Goal: Task Accomplishment & Management: Complete application form

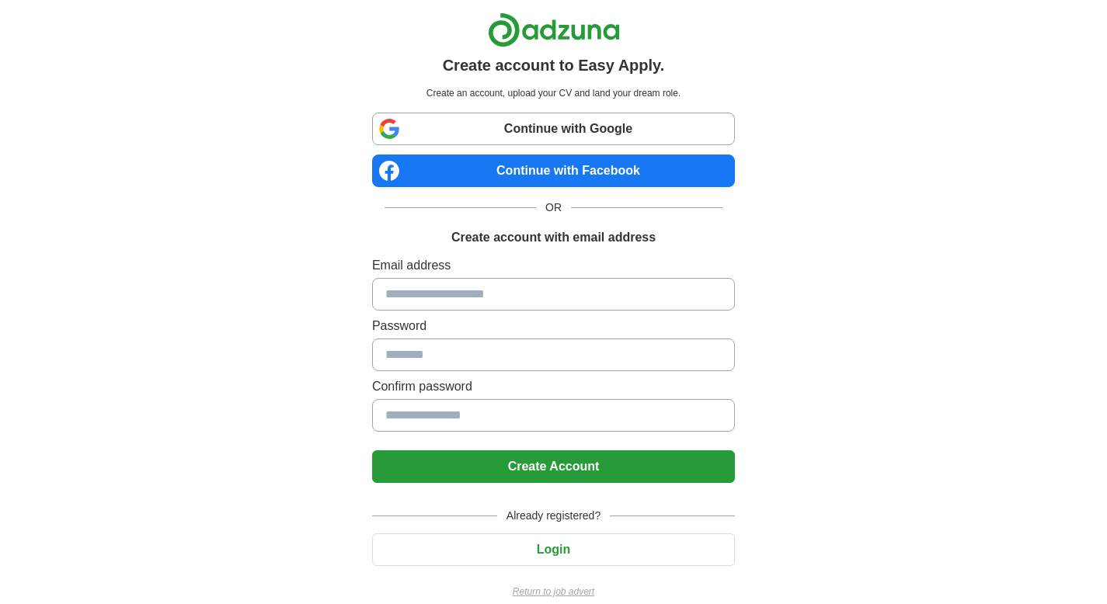
click at [555, 301] on input at bounding box center [553, 294] width 363 height 33
click at [579, 209] on div "OR" at bounding box center [554, 208] width 338 height 16
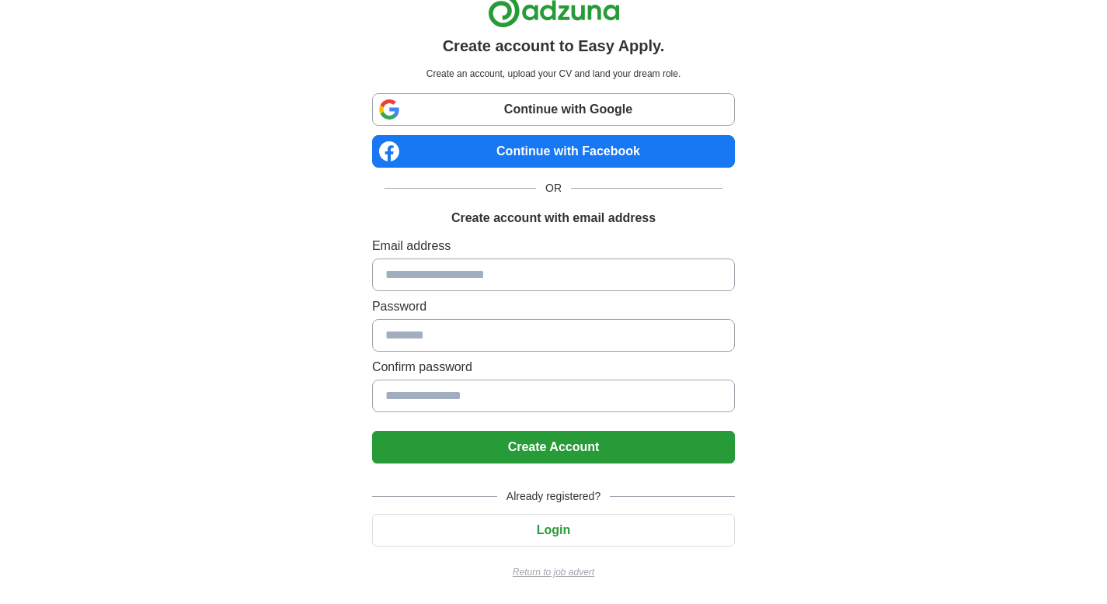
click at [572, 266] on input at bounding box center [553, 275] width 363 height 33
click at [329, 391] on div "Create account to Easy Apply. Create an account, upload your CV and land your d…" at bounding box center [553, 293] width 969 height 624
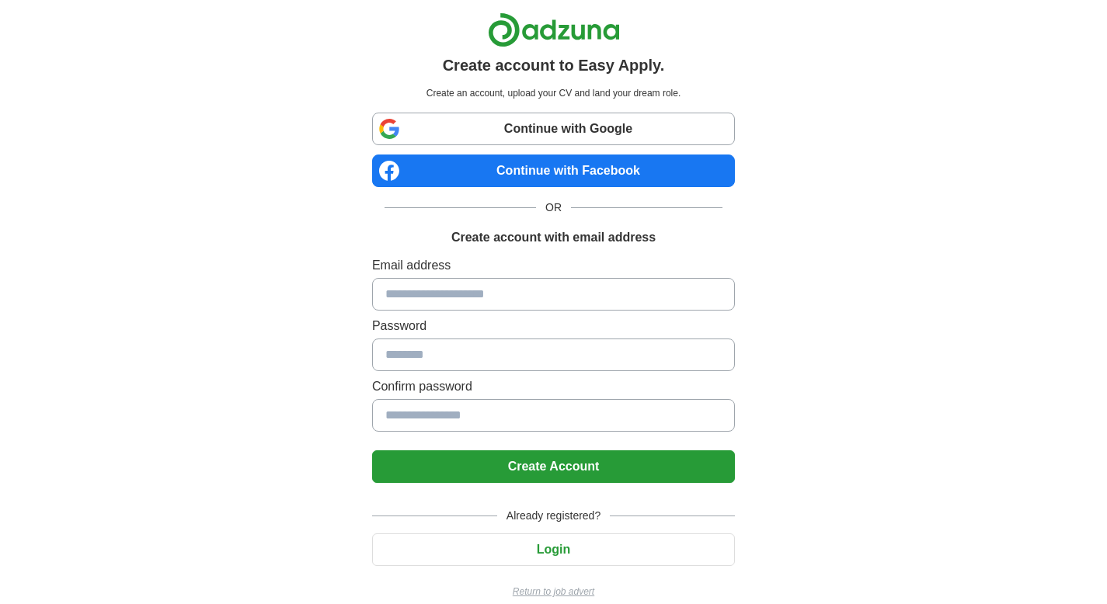
click at [600, 299] on input at bounding box center [553, 294] width 363 height 33
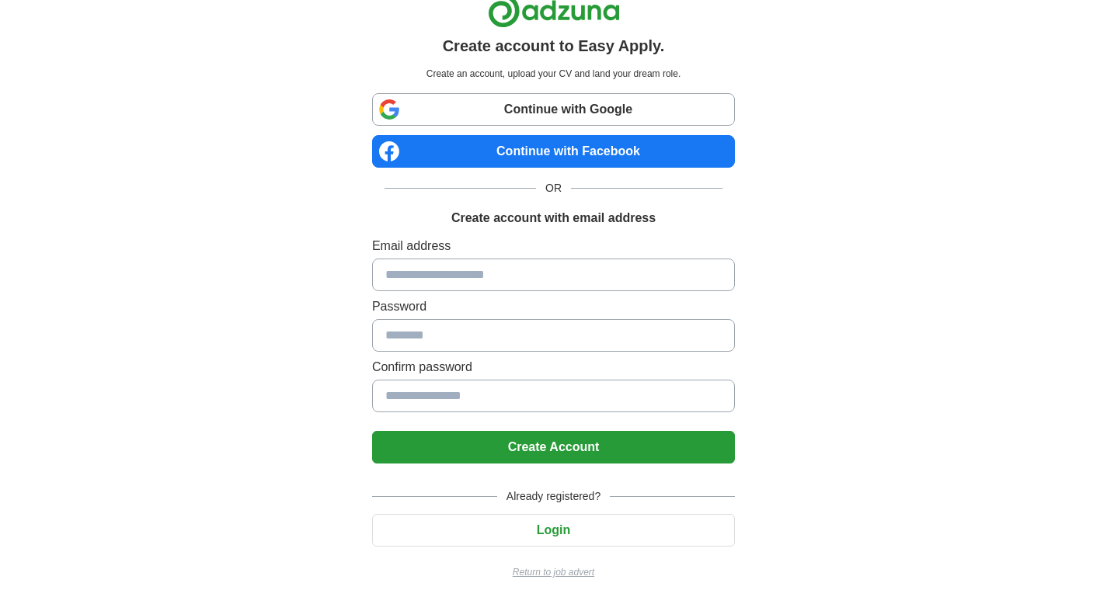
click at [564, 576] on p "Return to job advert" at bounding box center [553, 572] width 363 height 14
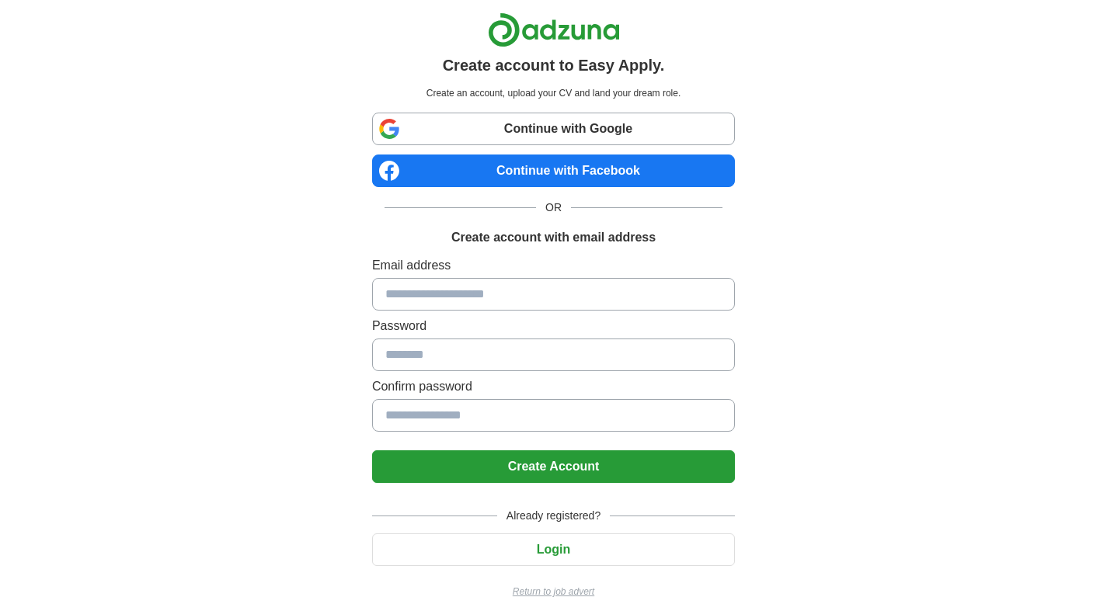
click at [575, 132] on link "Continue with Google" at bounding box center [553, 129] width 363 height 33
